Goal: Task Accomplishment & Management: Manage account settings

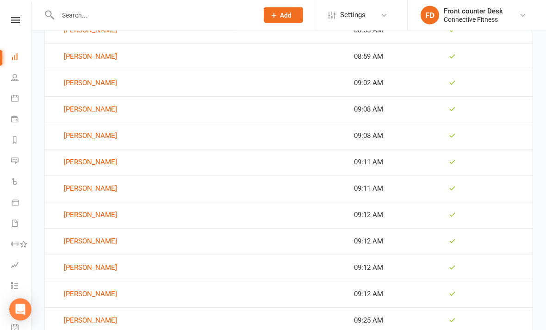
scroll to position [1969, 0]
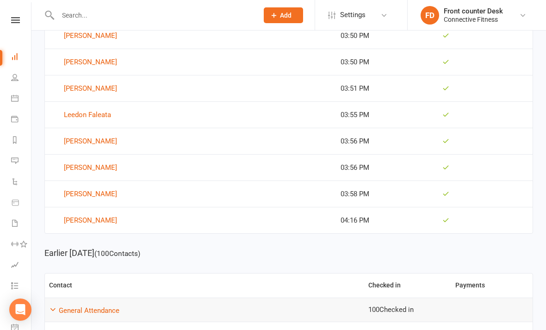
scroll to position [427, 0]
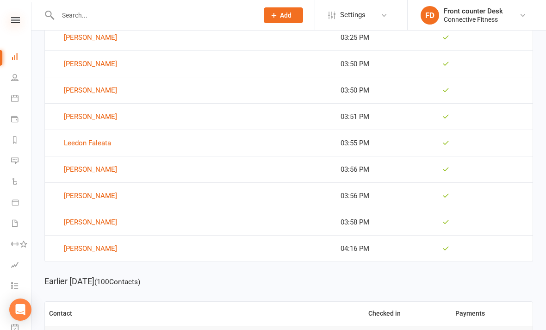
click at [16, 19] on icon at bounding box center [15, 20] width 9 height 6
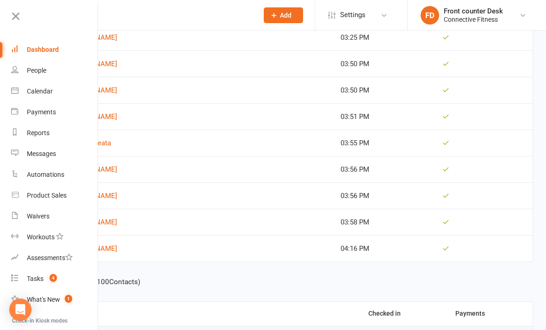
click at [37, 54] on link "Dashboard" at bounding box center [55, 49] width 88 height 21
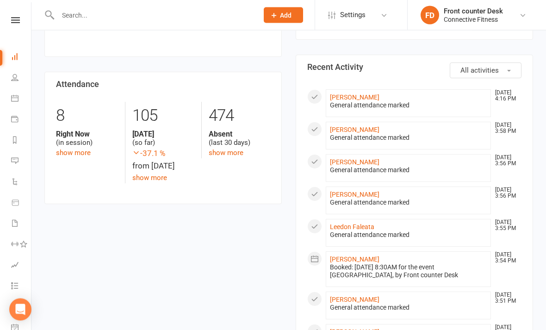
scroll to position [411, 0]
click at [13, 19] on icon at bounding box center [15, 20] width 9 height 6
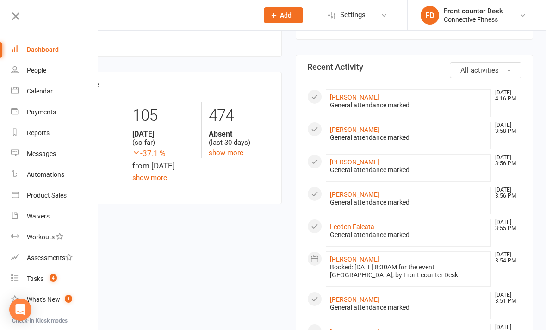
click at [35, 49] on div "Dashboard" at bounding box center [43, 49] width 32 height 7
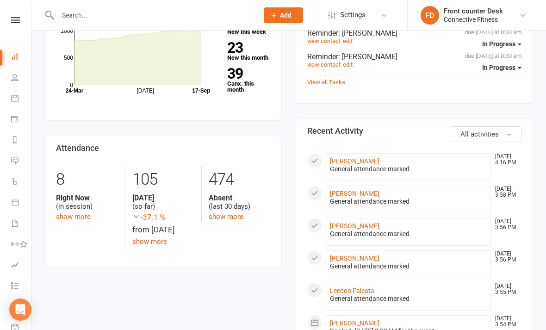
scroll to position [344, 0]
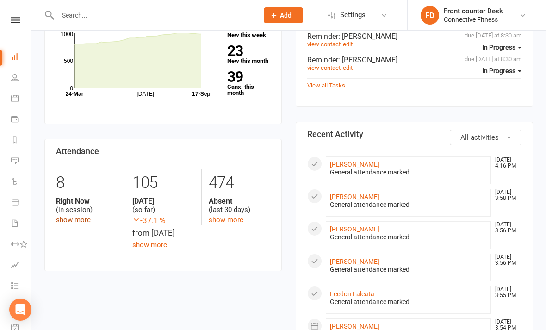
click at [85, 216] on link "show more" at bounding box center [73, 220] width 35 height 8
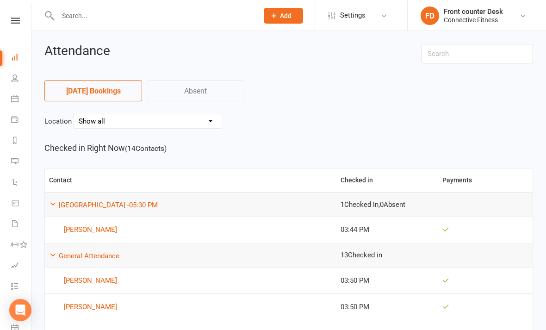
click at [77, 21] on input "text" at bounding box center [153, 15] width 197 height 13
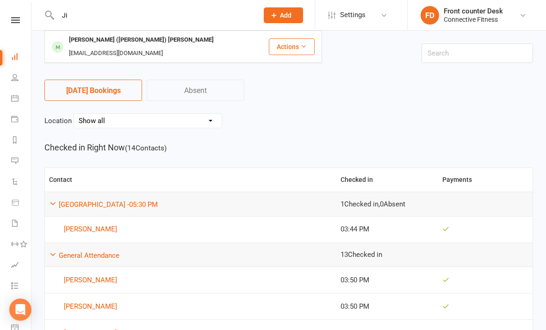
type input "J"
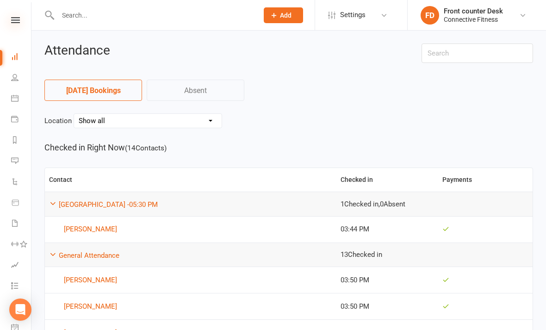
click at [16, 20] on icon at bounding box center [15, 20] width 9 height 6
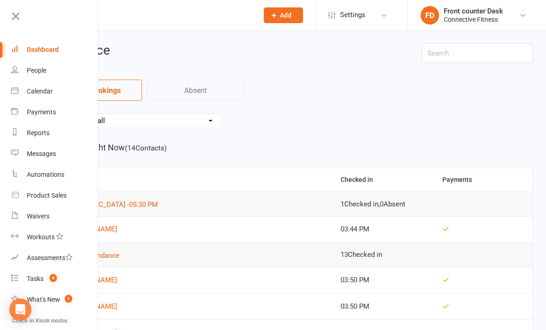
click at [42, 55] on link "Dashboard" at bounding box center [55, 49] width 88 height 21
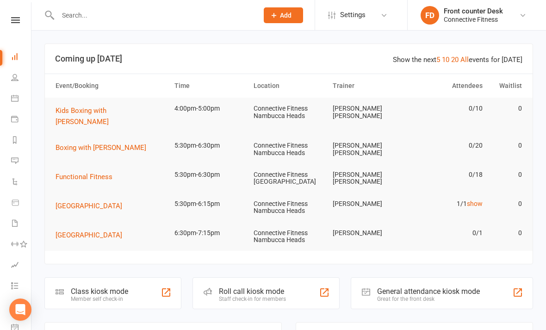
click at [24, 23] on link at bounding box center [15, 20] width 33 height 6
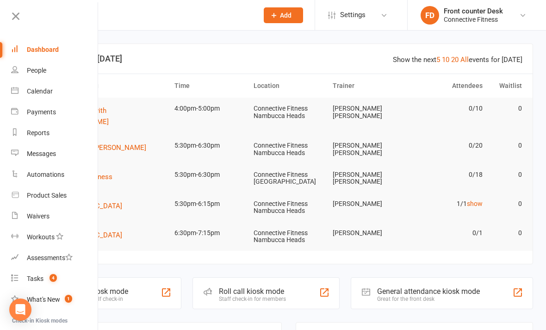
click at [43, 49] on div "Dashboard" at bounding box center [43, 49] width 32 height 7
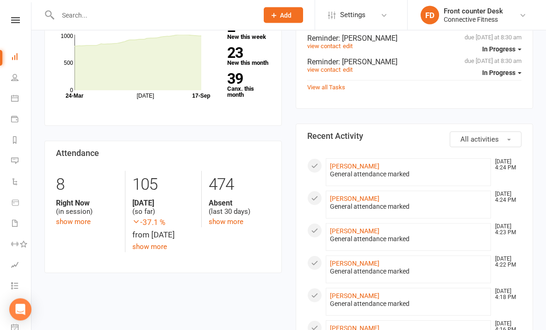
scroll to position [345, 0]
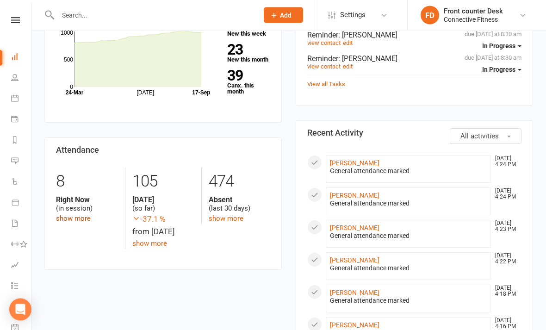
click at [72, 215] on link "show more" at bounding box center [73, 219] width 35 height 8
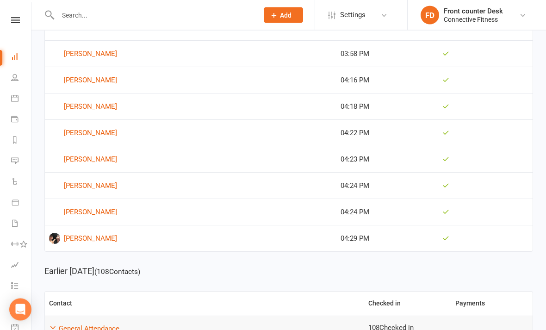
scroll to position [385, 0]
click at [10, 22] on link at bounding box center [15, 20] width 33 height 6
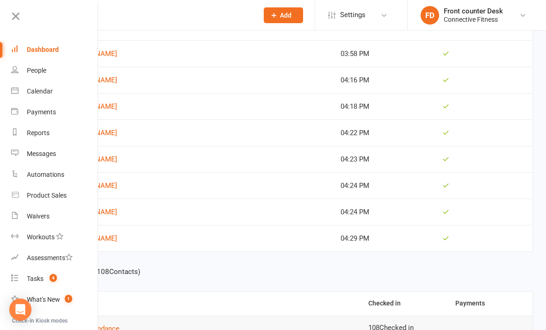
click at [31, 55] on link "Dashboard" at bounding box center [55, 49] width 88 height 21
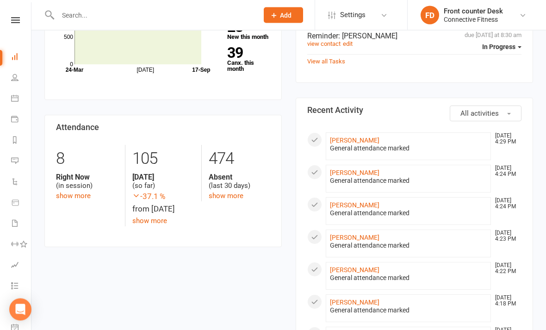
scroll to position [367, 0]
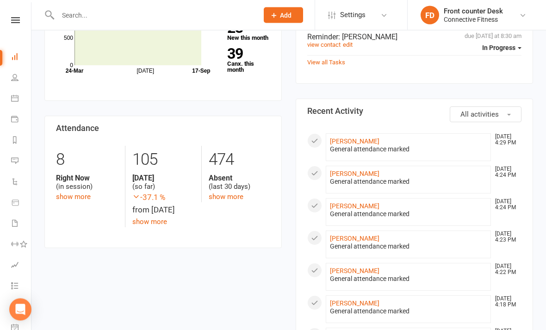
click at [99, 189] on div "8 Right Now (in session) show more" at bounding box center [87, 174] width 76 height 56
click at [98, 184] on div "8 Right Now (in session) show more" at bounding box center [87, 174] width 76 height 56
click at [12, 106] on link "Calendar" at bounding box center [21, 99] width 21 height 21
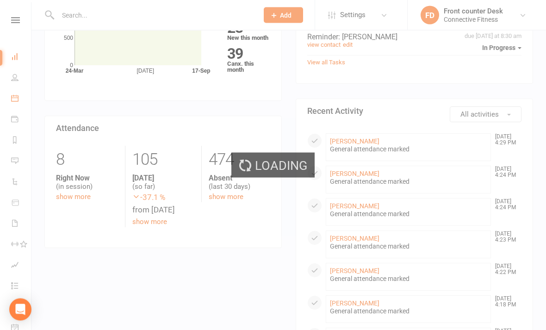
scroll to position [367, 0]
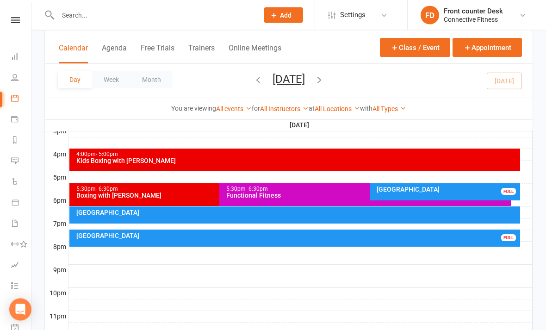
scroll to position [419, 0]
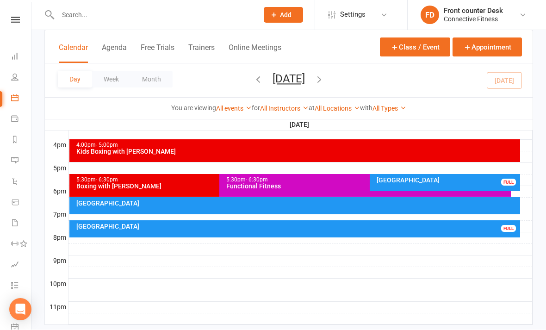
click at [473, 186] on div "Recovery Centre FULL" at bounding box center [445, 183] width 151 height 17
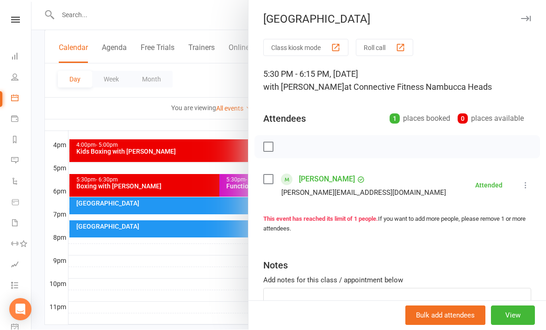
click at [160, 268] on div at bounding box center [288, 165] width 515 height 330
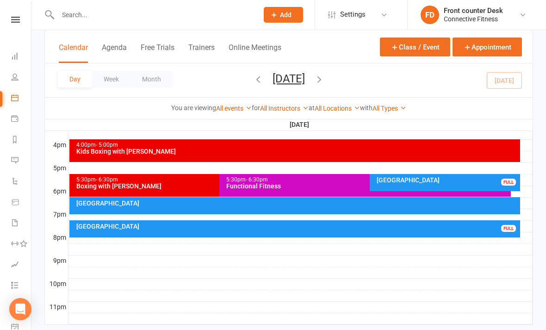
click at [136, 226] on div "[GEOGRAPHIC_DATA]" at bounding box center [297, 227] width 443 height 6
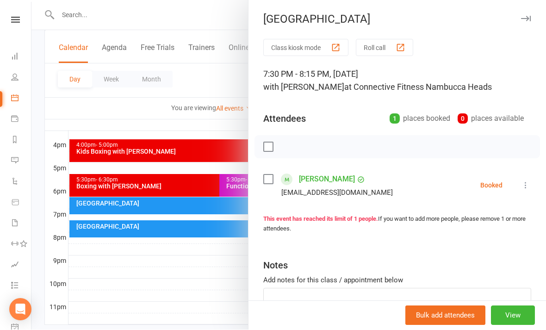
click at [146, 274] on div at bounding box center [288, 165] width 515 height 330
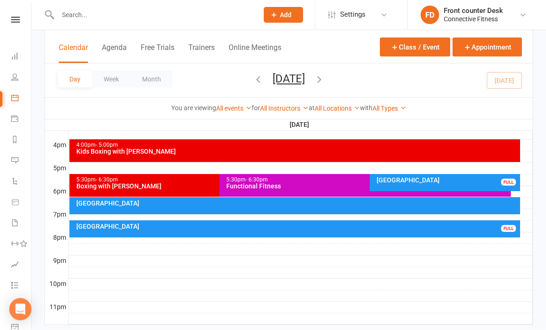
click at [108, 203] on div "[GEOGRAPHIC_DATA]" at bounding box center [297, 204] width 443 height 6
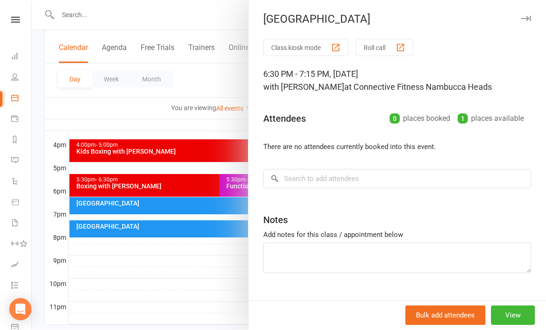
click at [141, 282] on div at bounding box center [288, 165] width 515 height 330
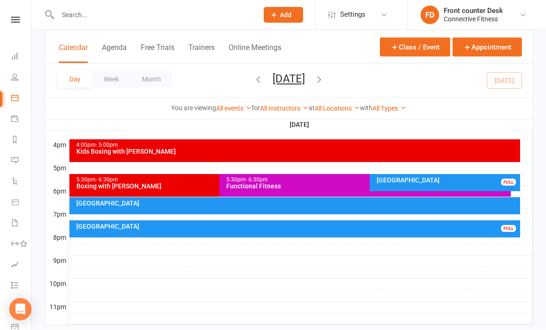
click at [325, 76] on icon "button" at bounding box center [319, 80] width 10 height 10
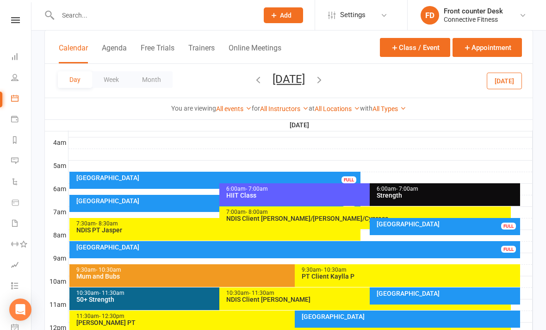
scroll to position [154, 0]
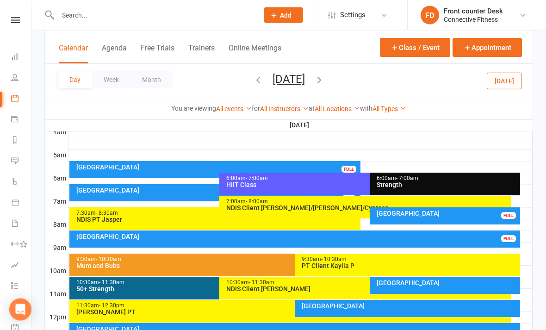
click at [421, 218] on div "Recovery Centre FULL" at bounding box center [445, 216] width 151 height 17
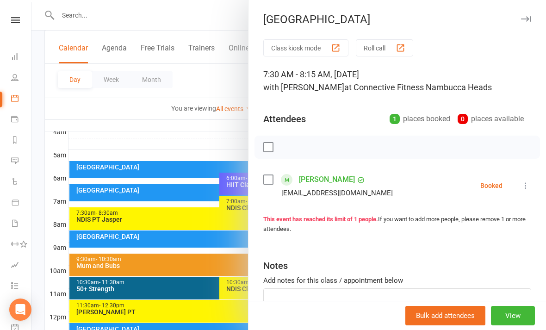
click at [229, 154] on div at bounding box center [288, 165] width 515 height 330
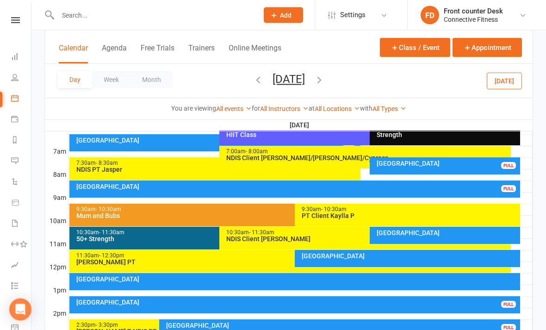
scroll to position [204, 0]
click at [16, 28] on div "Clubworx" at bounding box center [15, 32] width 31 height 30
click at [17, 31] on div "Clubworx" at bounding box center [15, 32] width 31 height 30
click at [21, 23] on link at bounding box center [15, 20] width 33 height 6
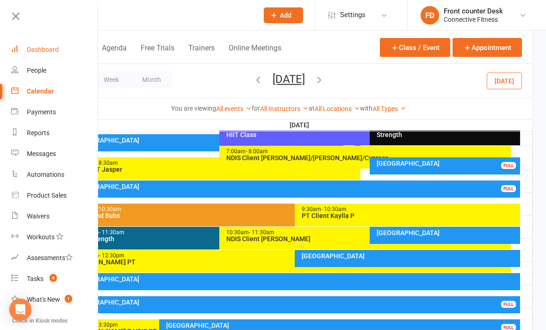
click at [69, 47] on link "Dashboard" at bounding box center [55, 49] width 88 height 21
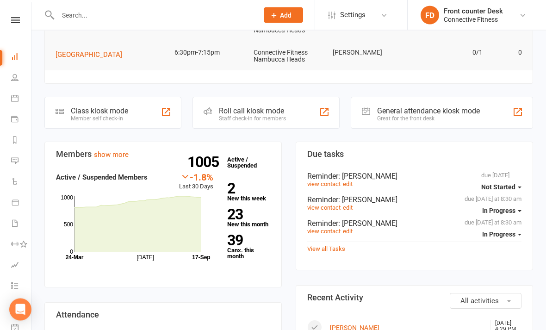
scroll to position [179, 0]
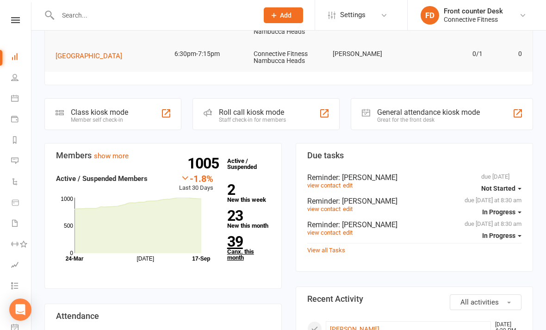
click at [233, 248] on link "39 Canx. this month" at bounding box center [248, 248] width 43 height 26
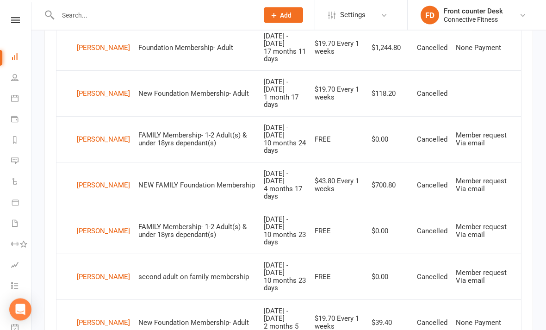
scroll to position [744, 0]
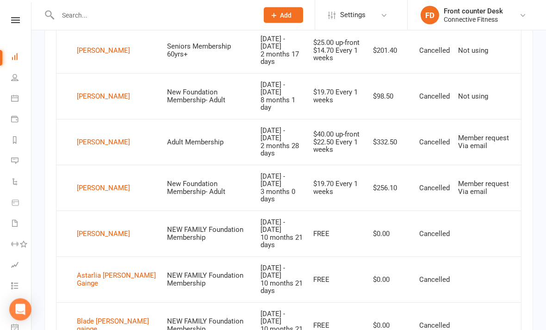
scroll to position [611, 0]
click at [95, 272] on div "Astarlia [PERSON_NAME] Gainge" at bounding box center [118, 279] width 82 height 15
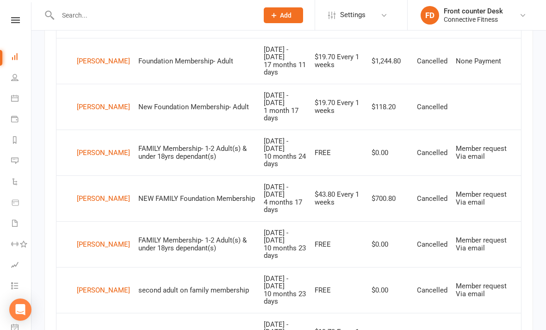
scroll to position [694, 0]
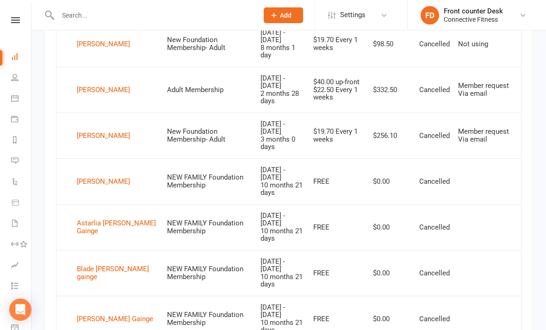
scroll to position [664, 0]
click at [84, 265] on div "Blade [PERSON_NAME] gainge" at bounding box center [118, 272] width 82 height 15
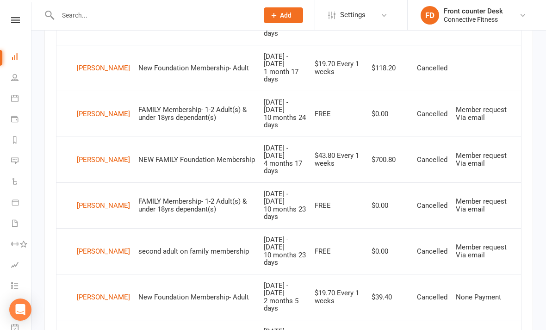
scroll to position [733, 0]
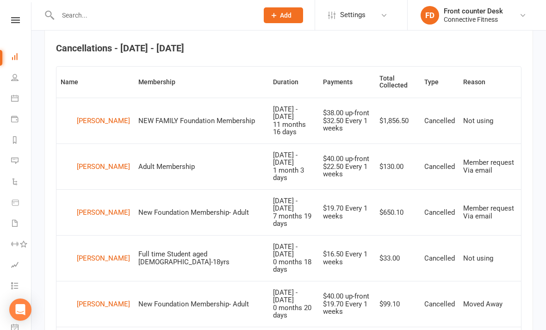
scroll to position [332, 0]
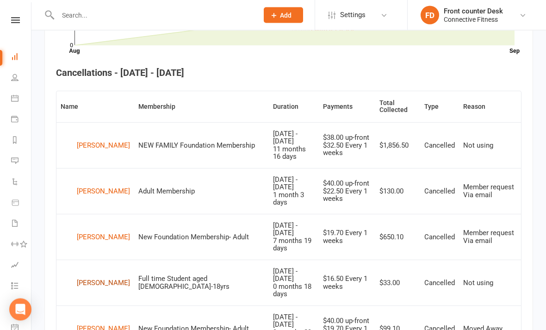
click at [96, 276] on div "[PERSON_NAME]" at bounding box center [103, 283] width 53 height 14
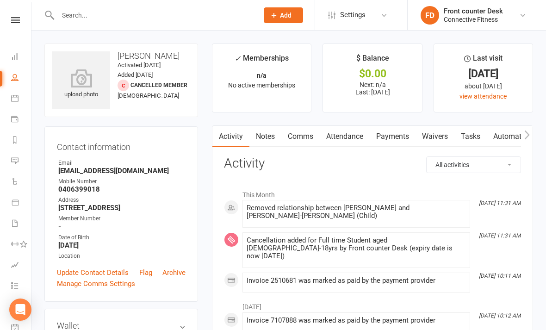
click at [141, 19] on input "text" at bounding box center [153, 15] width 197 height 13
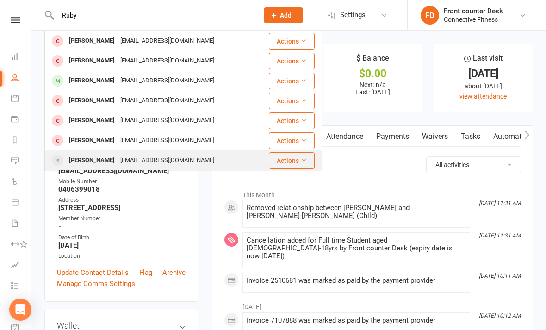
type input "Ruby"
click at [107, 156] on div "[PERSON_NAME]" at bounding box center [91, 160] width 51 height 13
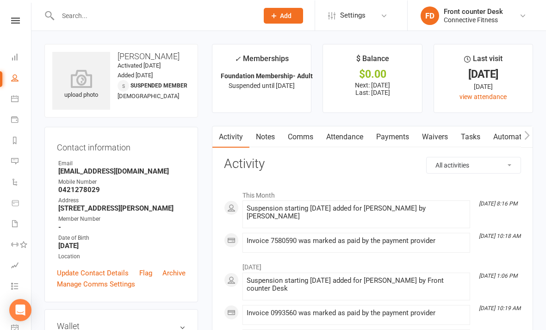
click at [14, 15] on nav "Clubworx Dashboard People Calendar Payments Reports Messages Automations Produc…" at bounding box center [15, 167] width 31 height 330
click at [20, 18] on link at bounding box center [15, 20] width 33 height 6
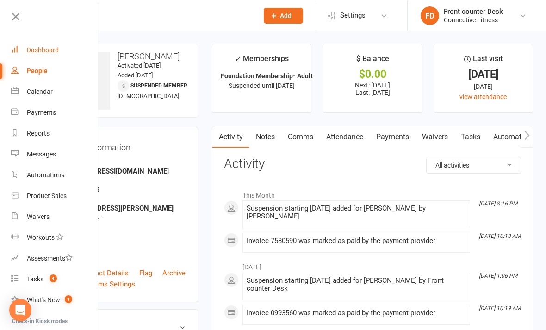
click at [50, 55] on link "Dashboard" at bounding box center [55, 49] width 88 height 21
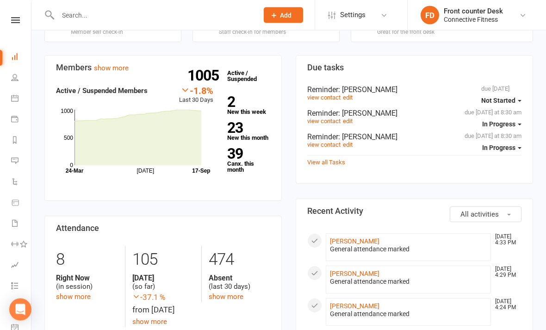
scroll to position [266, 0]
click at [78, 294] on link "show more" at bounding box center [73, 298] width 35 height 8
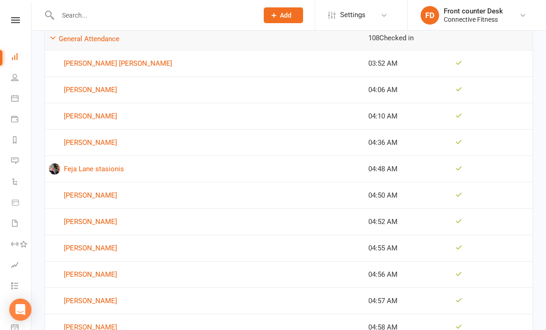
scroll to position [702, 0]
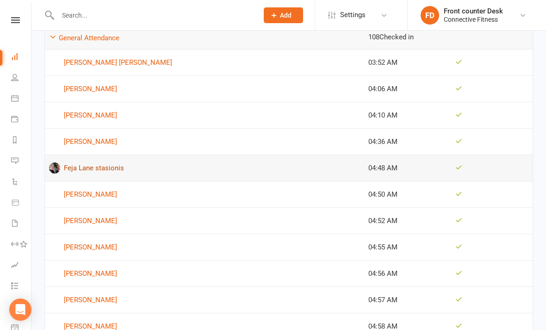
click at [251, 167] on link "Feja Lane stasionis" at bounding box center [204, 168] width 311 height 11
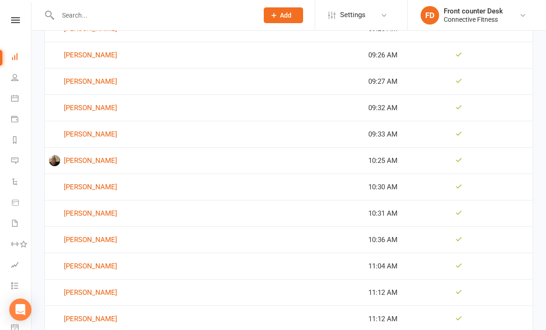
scroll to position [2611, 0]
click at [85, 158] on link "[PERSON_NAME]" at bounding box center [204, 160] width 311 height 11
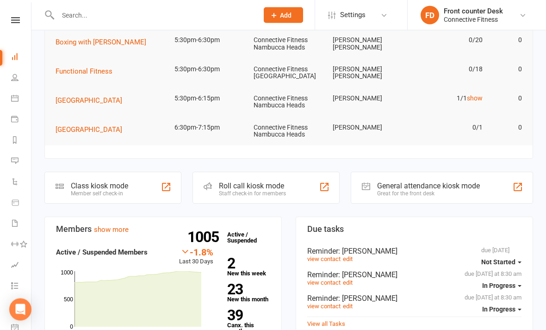
scroll to position [106, 0]
click at [262, 286] on link "23 New this month" at bounding box center [248, 292] width 43 height 20
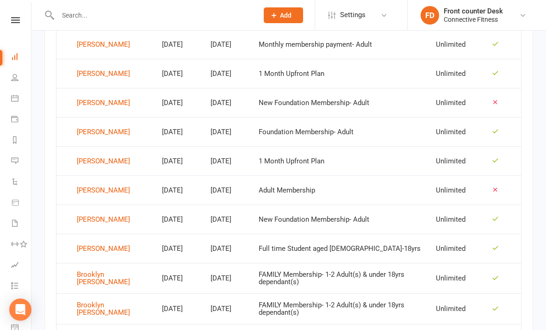
scroll to position [578, 0]
